Goal: Check status: Check status

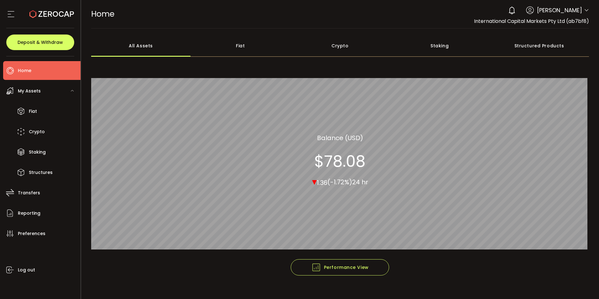
click at [32, 74] on li "Home" at bounding box center [41, 70] width 77 height 19
click at [24, 69] on span "Home" at bounding box center [24, 70] width 13 height 9
click at [581, 10] on div "0 [PERSON_NAME] Account International Capital Markets Pty Ltd (ab7bf8) Raw Trad…" at bounding box center [547, 10] width 84 height 14
click at [585, 10] on icon at bounding box center [586, 10] width 5 height 5
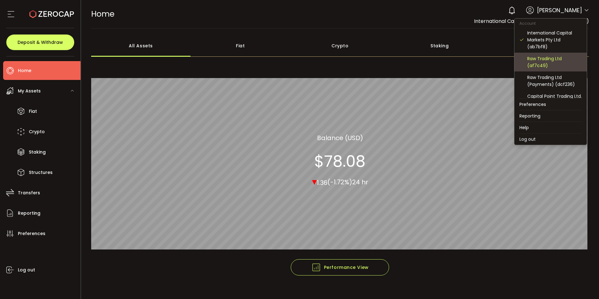
click at [549, 57] on div "Raw Trading Ltd (af7c49)" at bounding box center [554, 62] width 55 height 14
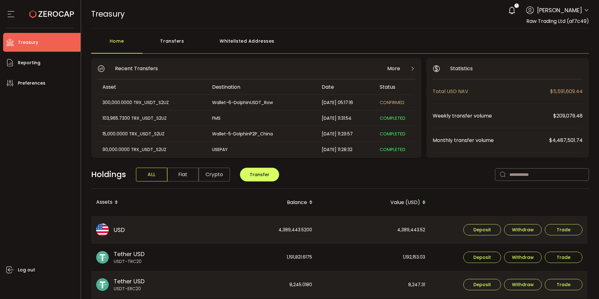
click at [131, 105] on div "300,000.0000 TRX_USDT_S2UZ" at bounding box center [151, 102] width 109 height 7
click at [391, 100] on span "CONFIRMED" at bounding box center [392, 102] width 25 height 6
click at [387, 38] on div "Home Transfers Whitelisted Addresses" at bounding box center [340, 44] width 498 height 19
click at [171, 39] on div "Transfers" at bounding box center [173, 44] width 60 height 19
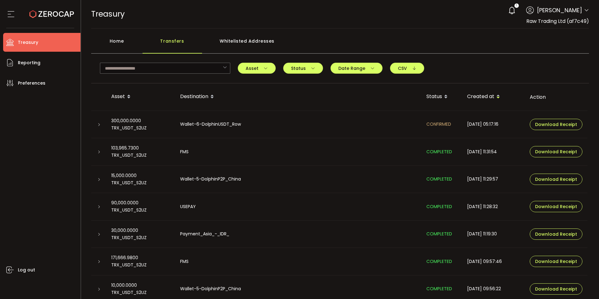
click at [99, 125] on icon at bounding box center [99, 125] width 4 height 4
